Goal: Task Accomplishment & Management: Manage account settings

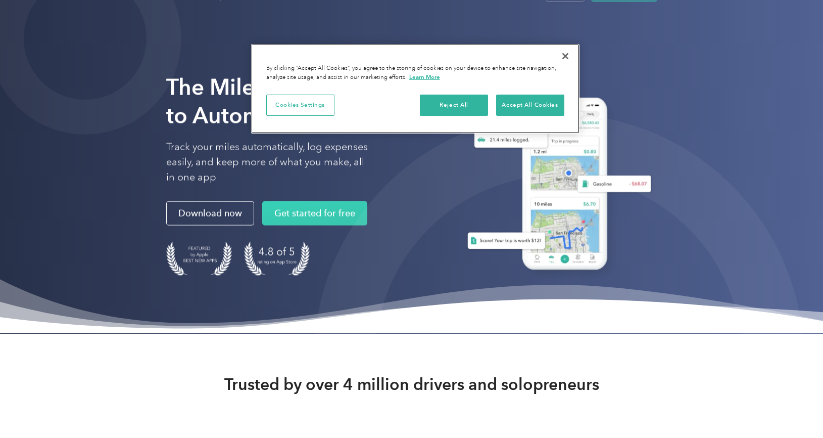
click at [566, 55] on button "Close" at bounding box center [565, 56] width 22 height 22
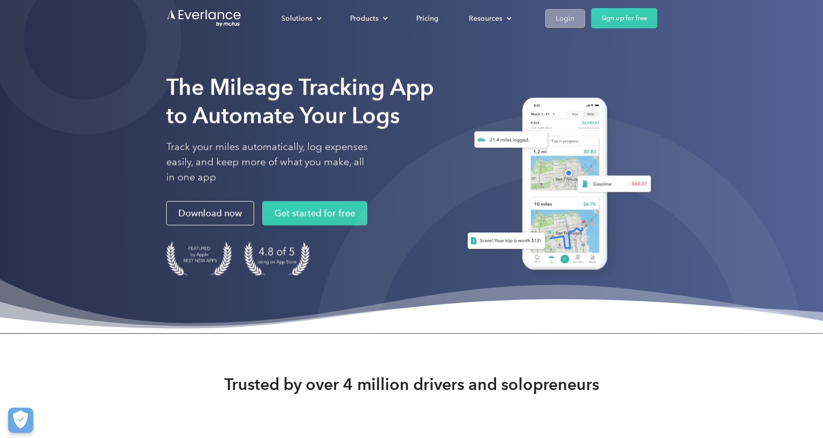
click at [574, 14] on div "Login" at bounding box center [565, 18] width 19 height 13
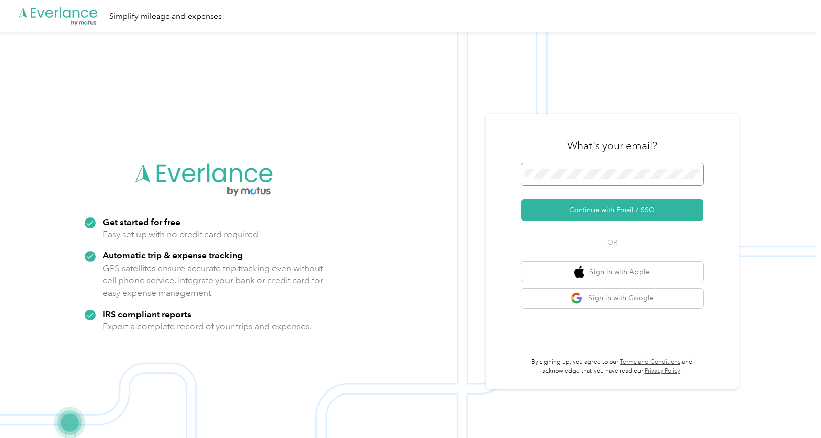
click at [616, 210] on button "Continue with Email / SSO" at bounding box center [612, 209] width 182 height 21
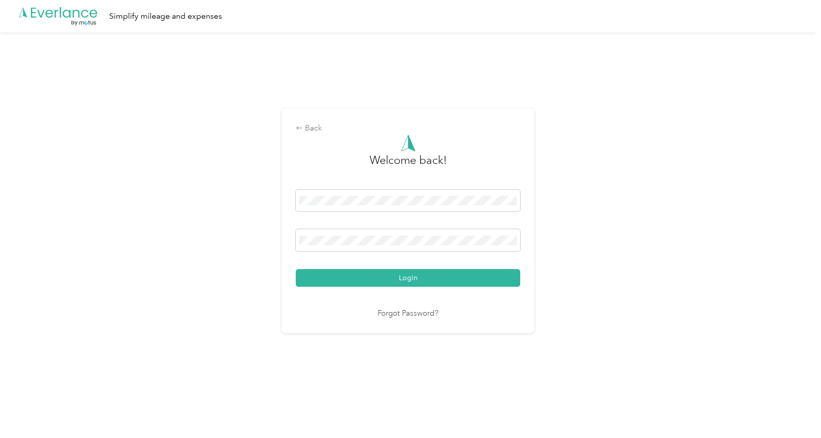
click at [410, 277] on button "Login" at bounding box center [408, 278] width 224 height 18
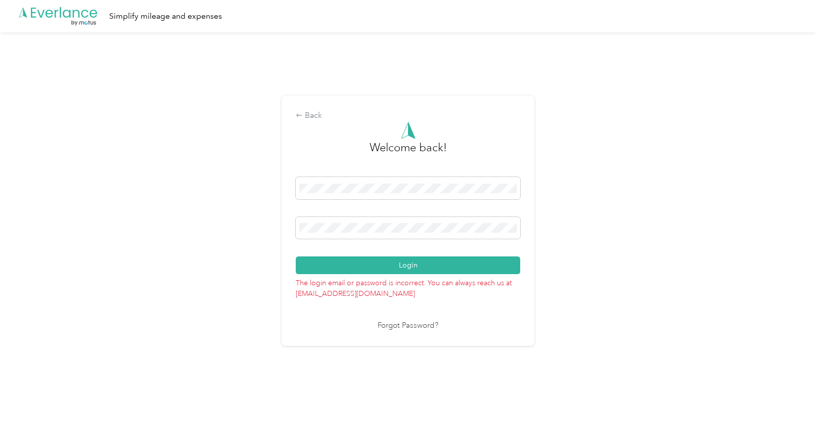
click at [273, 219] on div "Back Welcome back! Login The login email or password is incorrect. You can alwa…" at bounding box center [408, 224] width 816 height 385
click at [410, 265] on button "Login" at bounding box center [408, 265] width 224 height 18
click at [405, 324] on link "Forgot Password?" at bounding box center [408, 326] width 61 height 12
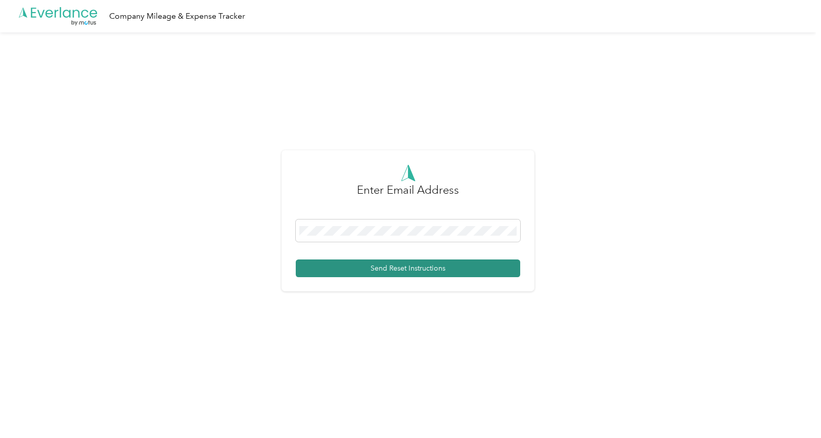
click at [403, 267] on button "Send Reset Instructions" at bounding box center [408, 268] width 224 height 18
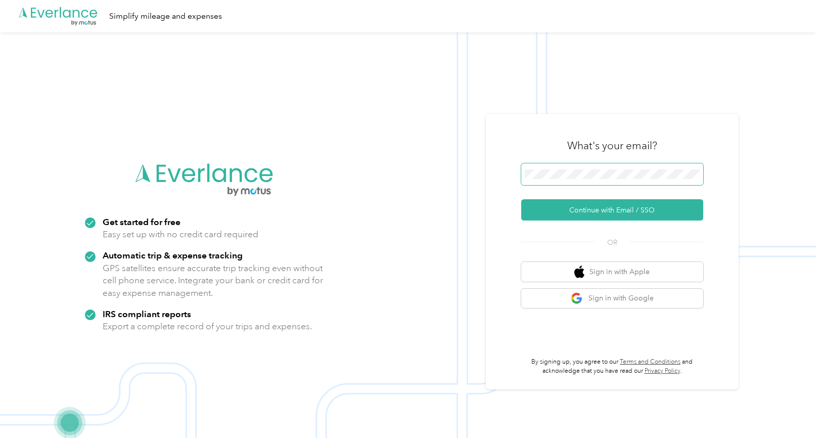
click at [616, 210] on button "Continue with Email / SSO" at bounding box center [612, 209] width 182 height 21
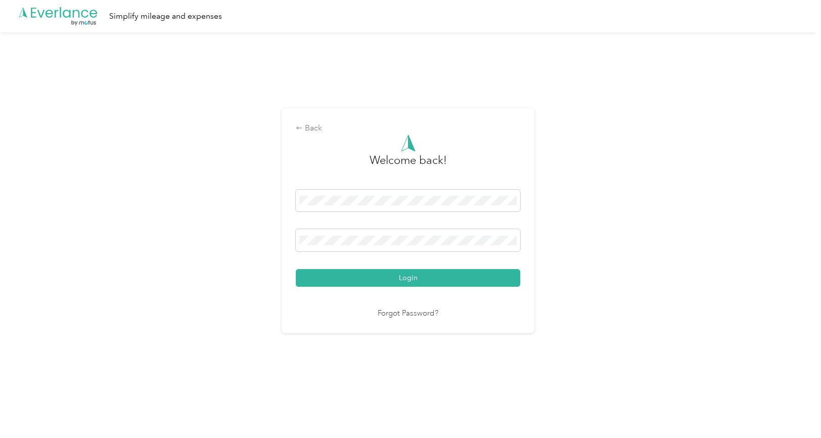
click at [410, 277] on button "Login" at bounding box center [408, 278] width 224 height 18
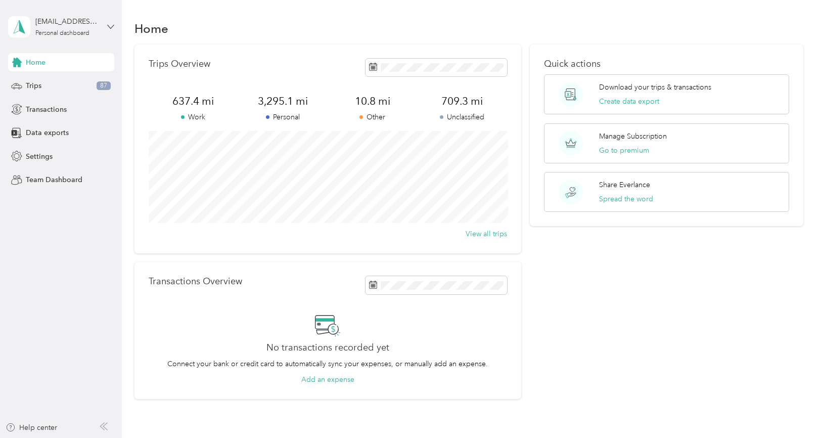
click at [113, 27] on icon at bounding box center [110, 26] width 7 height 7
click at [60, 56] on div "You’re signed in as pranithak1809@gmail.com Log out" at bounding box center [114, 70] width 213 height 57
click at [43, 151] on span "Settings" at bounding box center [39, 156] width 27 height 11
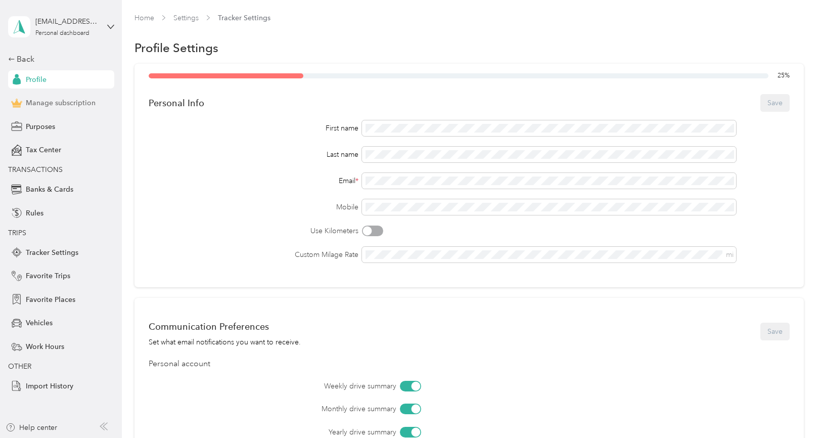
click at [59, 103] on span "Manage subscription" at bounding box center [61, 103] width 70 height 11
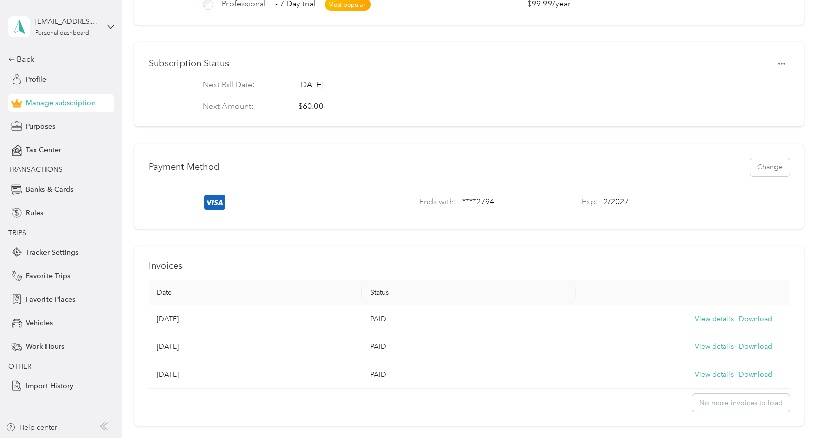
scroll to position [213, 0]
click at [785, 61] on icon "button" at bounding box center [781, 63] width 7 height 7
click at [752, 82] on span "Set to cancel" at bounding box center [764, 79] width 41 height 11
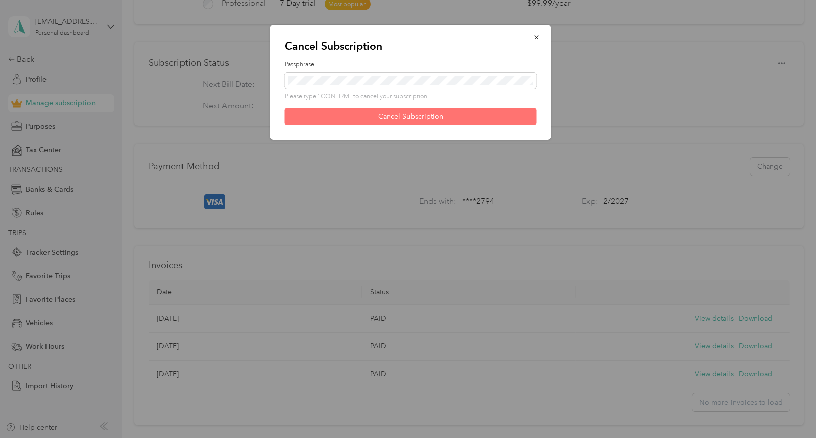
click at [454, 113] on button "Cancel Subscription" at bounding box center [411, 117] width 252 height 18
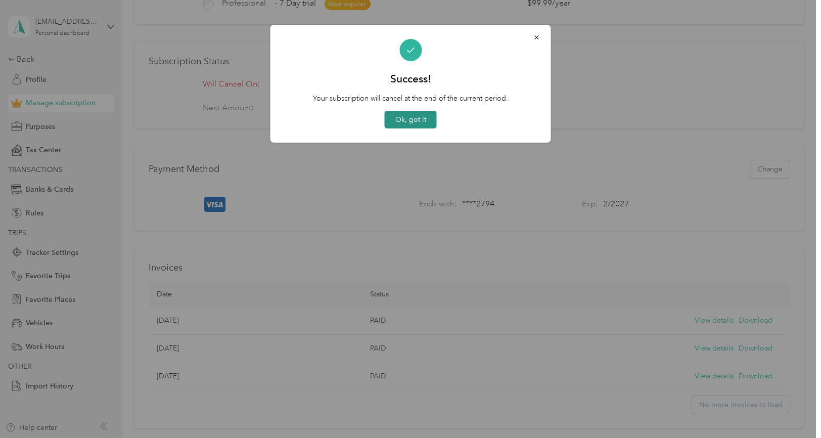
click at [401, 118] on button "Ok, got it" at bounding box center [411, 120] width 52 height 18
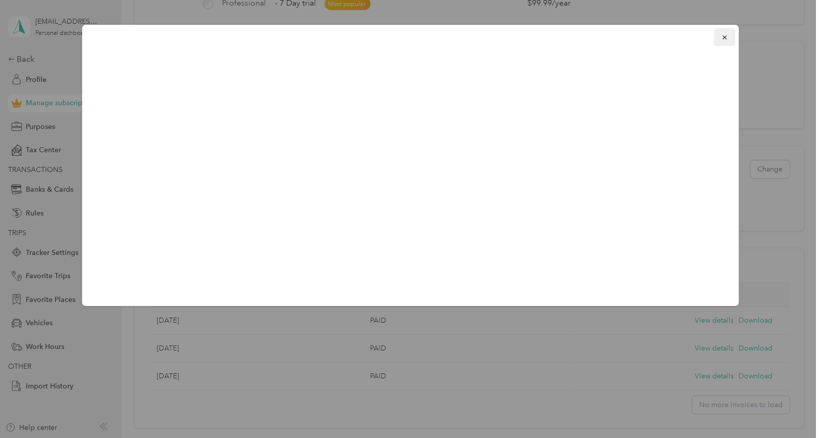
click at [730, 37] on button "button" at bounding box center [724, 37] width 21 height 18
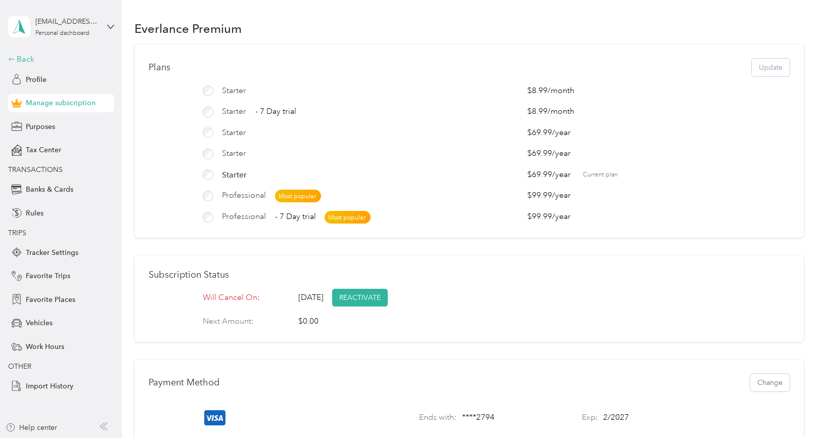
click at [22, 60] on div "Back" at bounding box center [58, 59] width 101 height 12
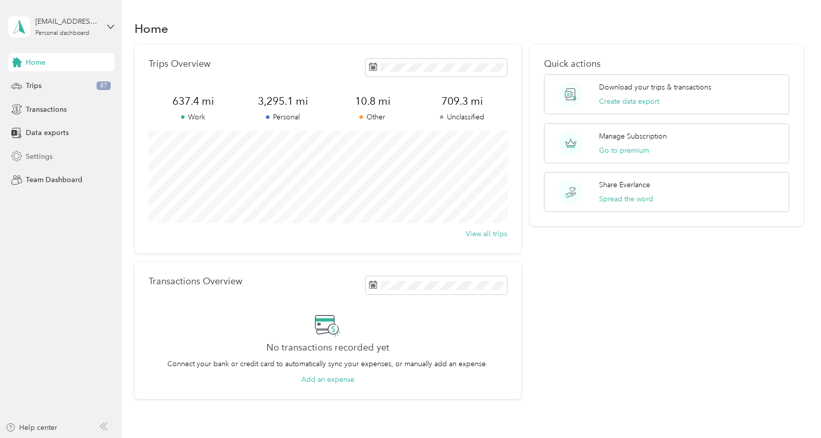
click at [31, 156] on span "Settings" at bounding box center [39, 156] width 27 height 11
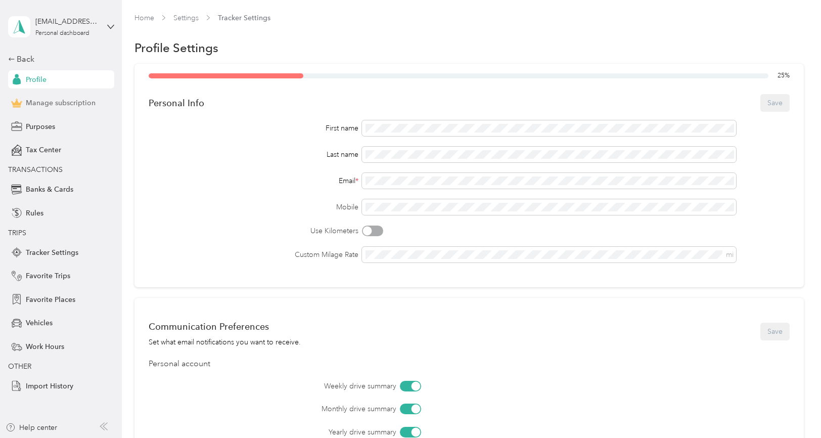
click at [55, 104] on span "Manage subscription" at bounding box center [61, 103] width 70 height 11
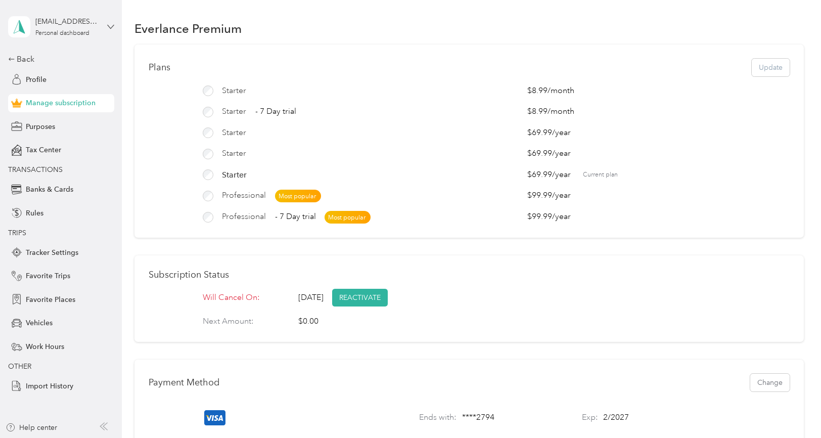
click at [110, 28] on icon at bounding box center [110, 26] width 7 height 7
click at [48, 82] on div "Log out" at bounding box center [36, 83] width 39 height 11
